Goal: Information Seeking & Learning: Find specific page/section

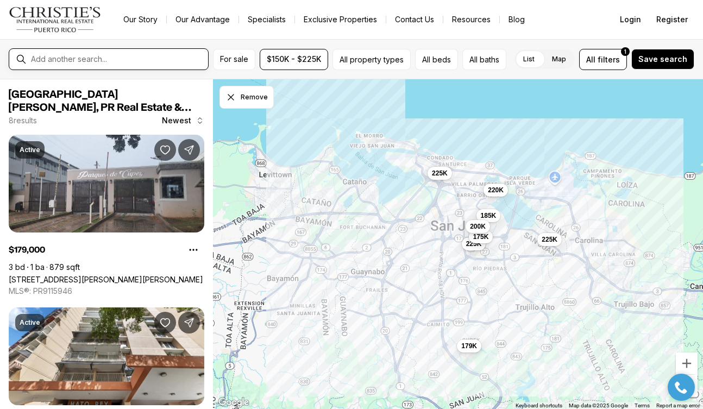
click at [119, 61] on input "text" at bounding box center [117, 59] width 173 height 10
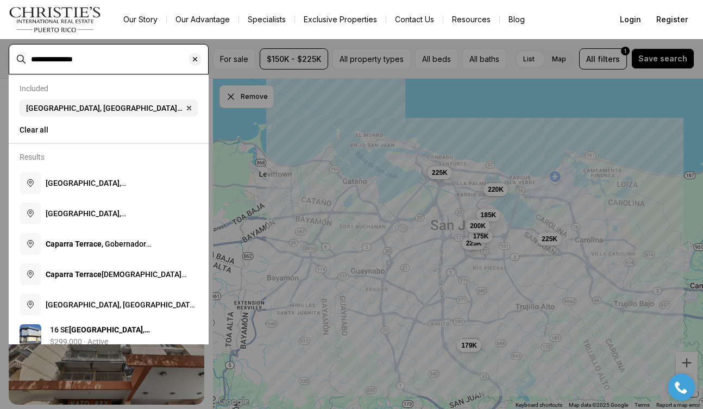
type input "**********"
